Goal: Task Accomplishment & Management: Manage account settings

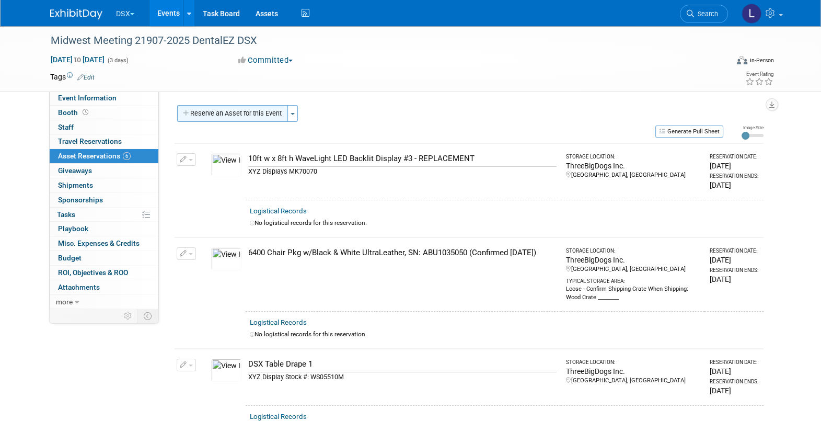
click at [268, 113] on button "Reserve an Asset for this Event" at bounding box center [232, 113] width 111 height 17
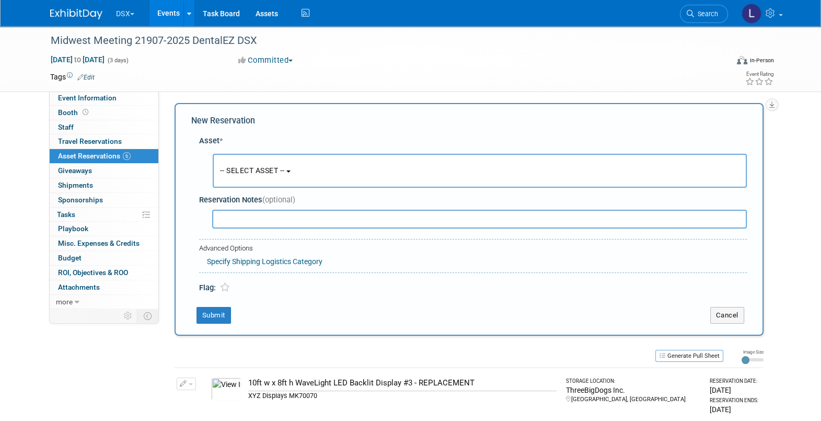
scroll to position [9, 0]
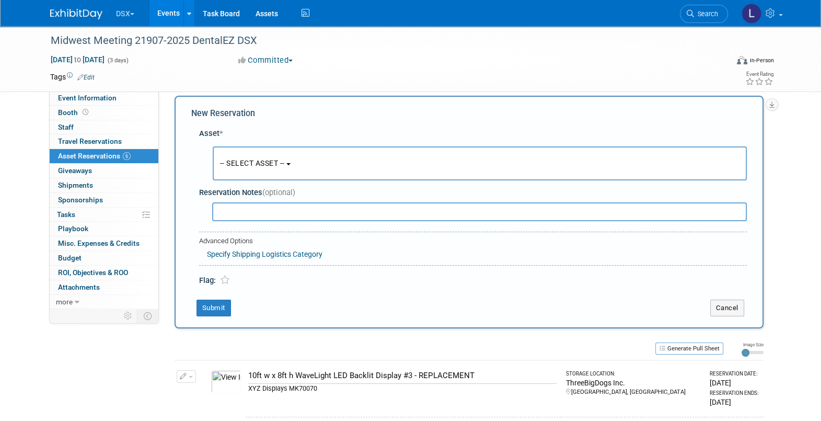
click at [251, 155] on button "-- SELECT ASSET --" at bounding box center [480, 163] width 534 height 34
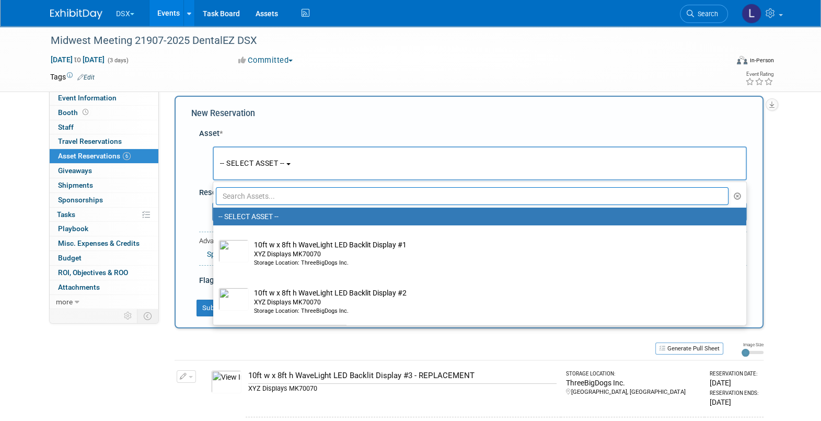
click at [249, 198] on input "text" at bounding box center [472, 196] width 513 height 18
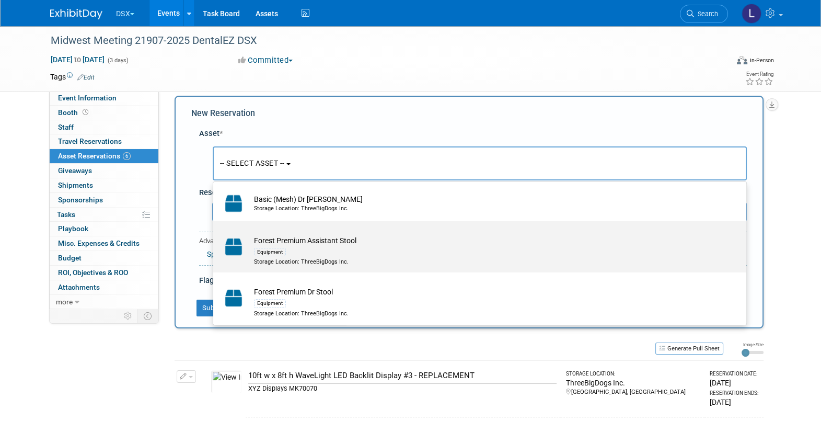
scroll to position [75, 0]
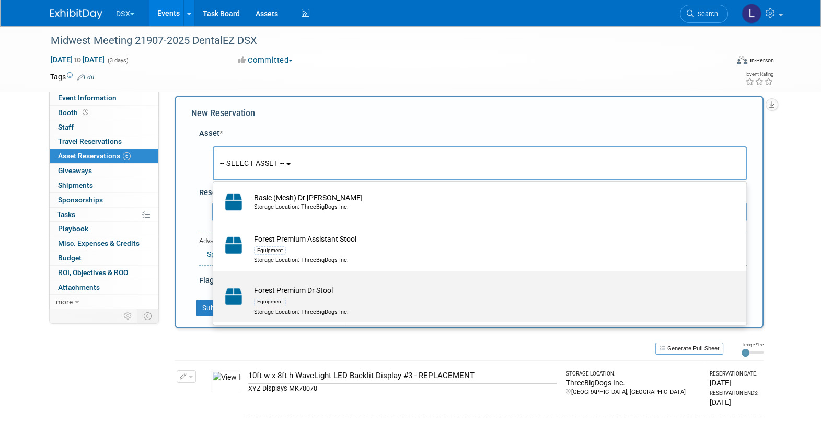
type input "stool"
click at [388, 296] on div "Equipment" at bounding box center [489, 301] width 471 height 12
click at [215, 283] on input "Forest Premium Dr Stool Equipment Storage Location: ThreeBigDogs Inc." at bounding box center [211, 279] width 7 height 7
select select "10718425"
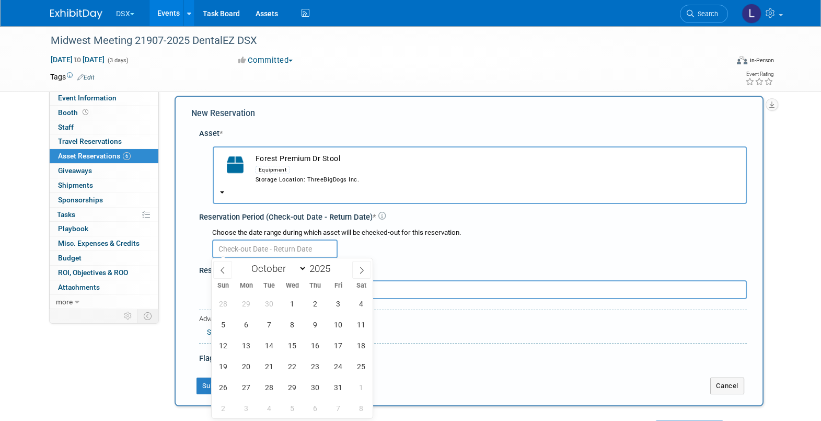
click at [251, 248] on input "text" at bounding box center [274, 248] width 125 height 19
click at [318, 303] on span "2" at bounding box center [315, 303] width 20 height 20
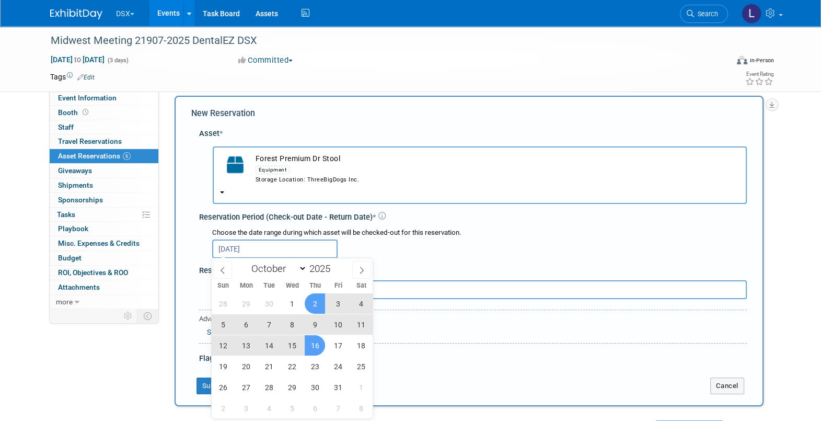
click at [316, 350] on span "16" at bounding box center [315, 345] width 20 height 20
type input "Oct 2, 2025 to Oct 16, 2025"
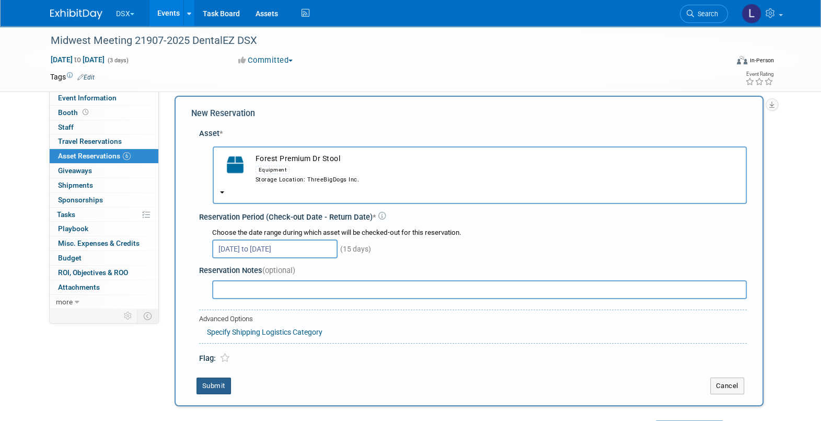
click at [216, 383] on button "Submit" at bounding box center [213, 385] width 34 height 17
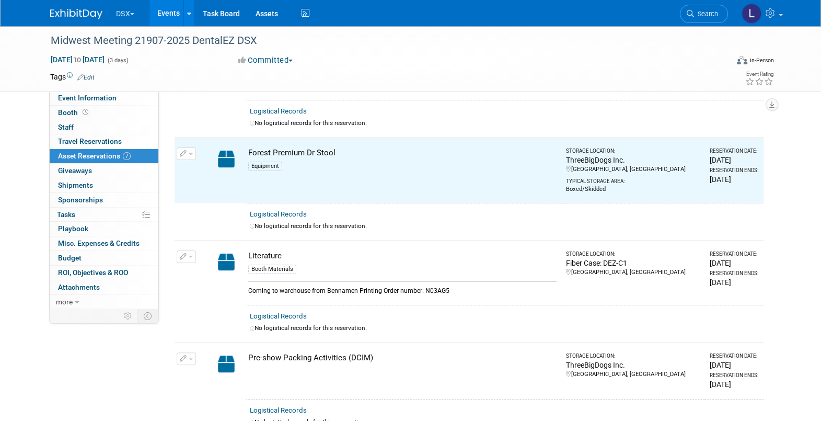
scroll to position [309, 0]
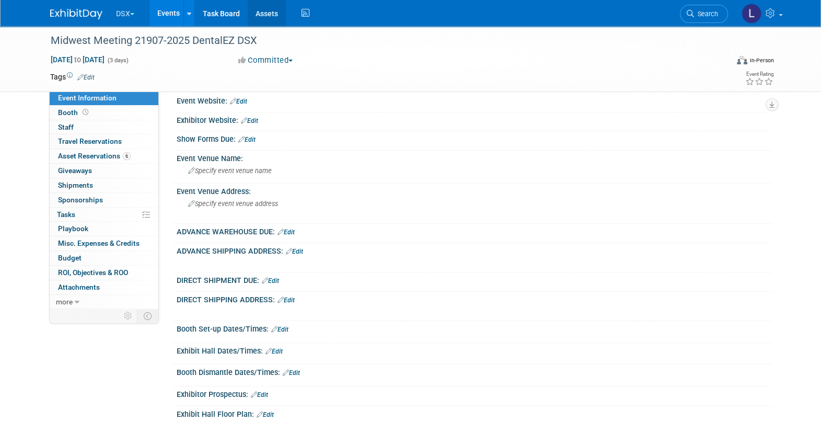
click at [270, 17] on link "Assets" at bounding box center [267, 13] width 38 height 26
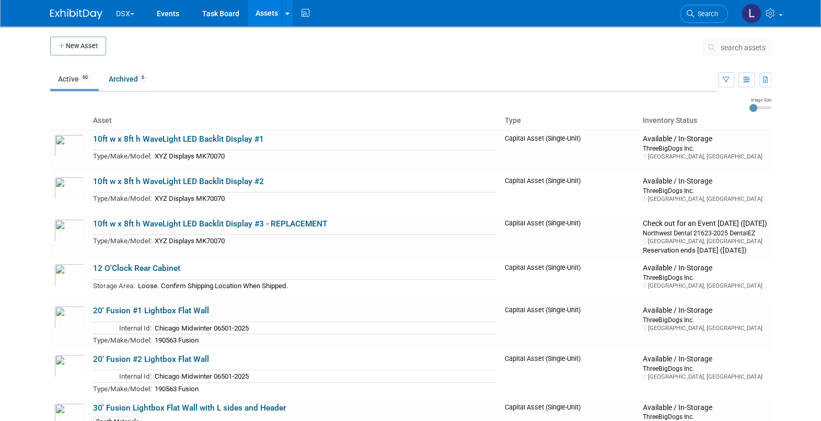
click at [726, 47] on span "search assets" at bounding box center [742, 47] width 45 height 8
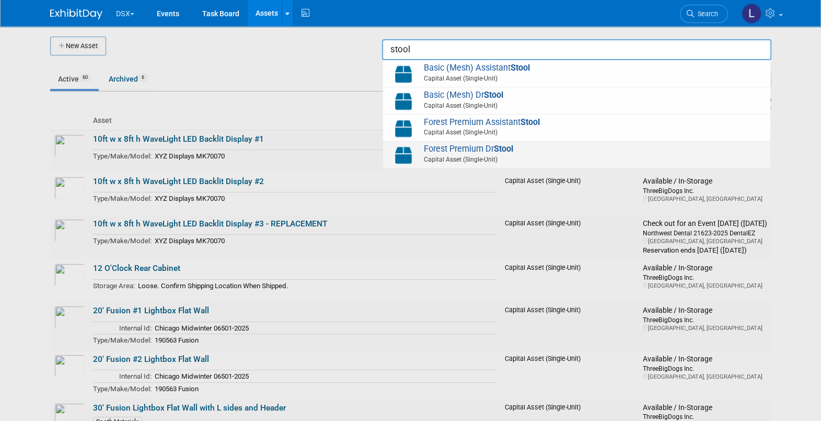
click at [502, 149] on strong "Stool" at bounding box center [503, 149] width 19 height 10
type input "Forest Premium Dr Stool"
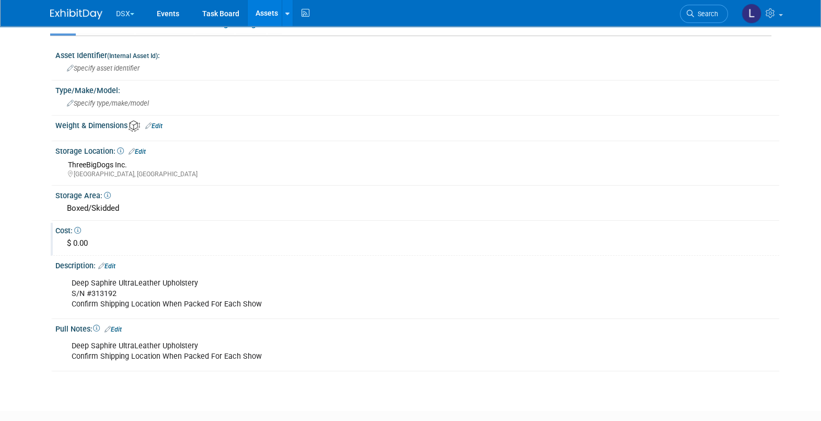
scroll to position [196, 0]
